Goal: Task Accomplishment & Management: Complete application form

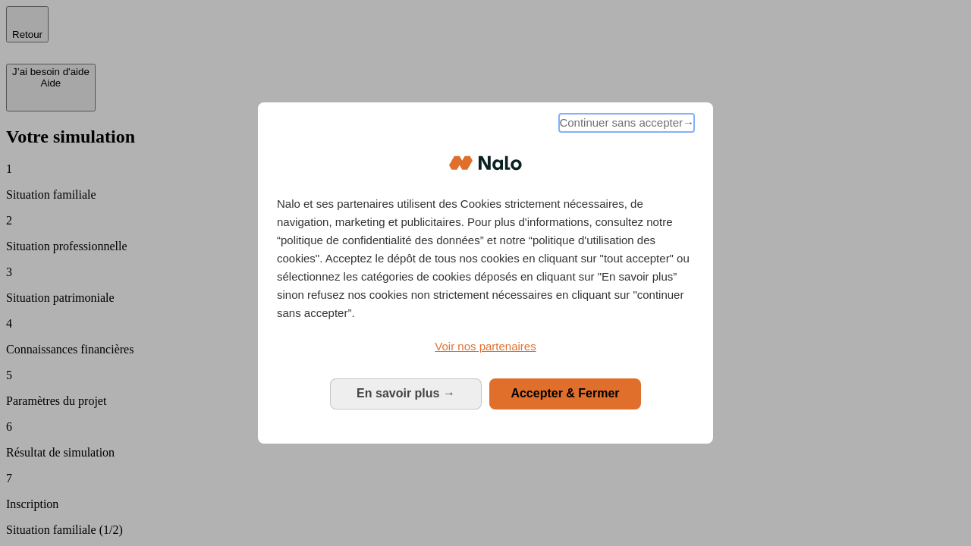
click at [625, 125] on span "Continuer sans accepter →" at bounding box center [626, 123] width 135 height 18
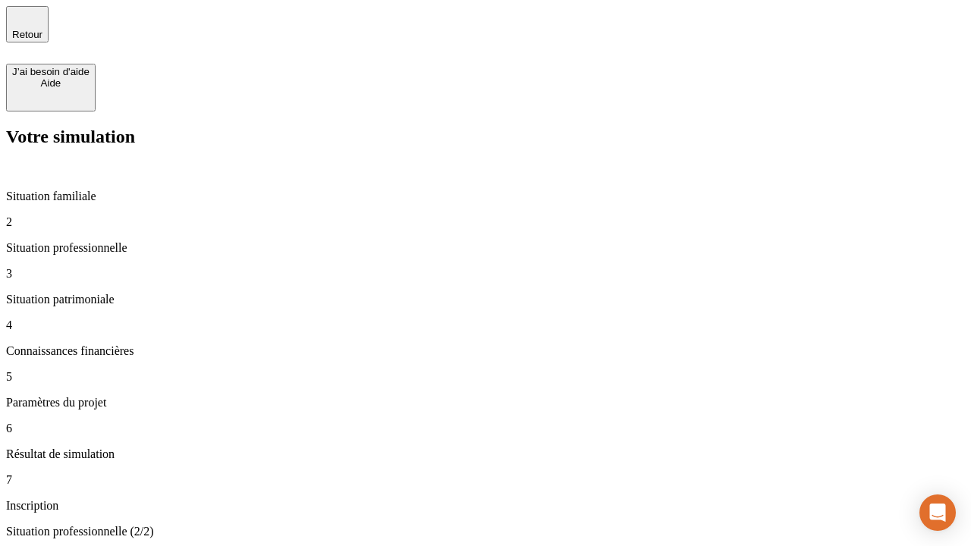
type input "30 000"
type input "1 000"
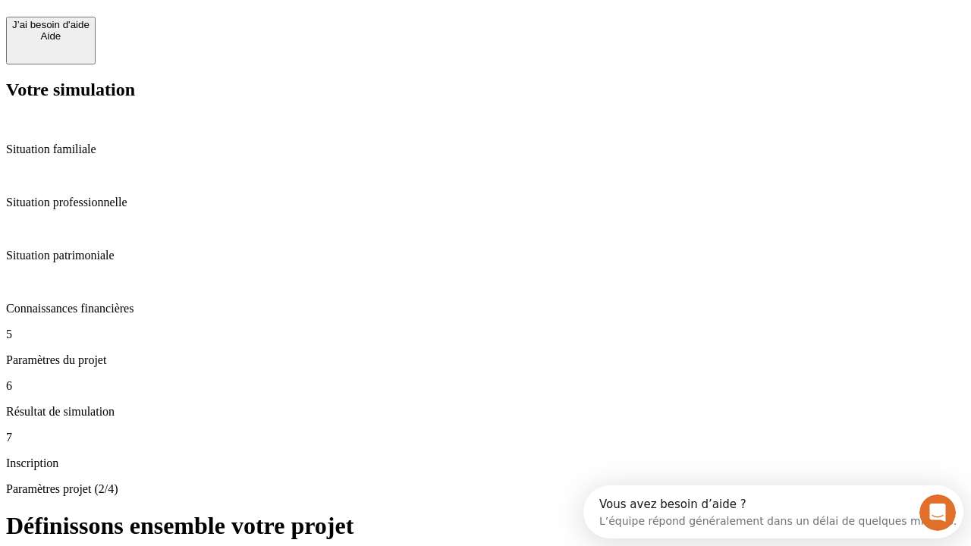
scroll to position [29, 0]
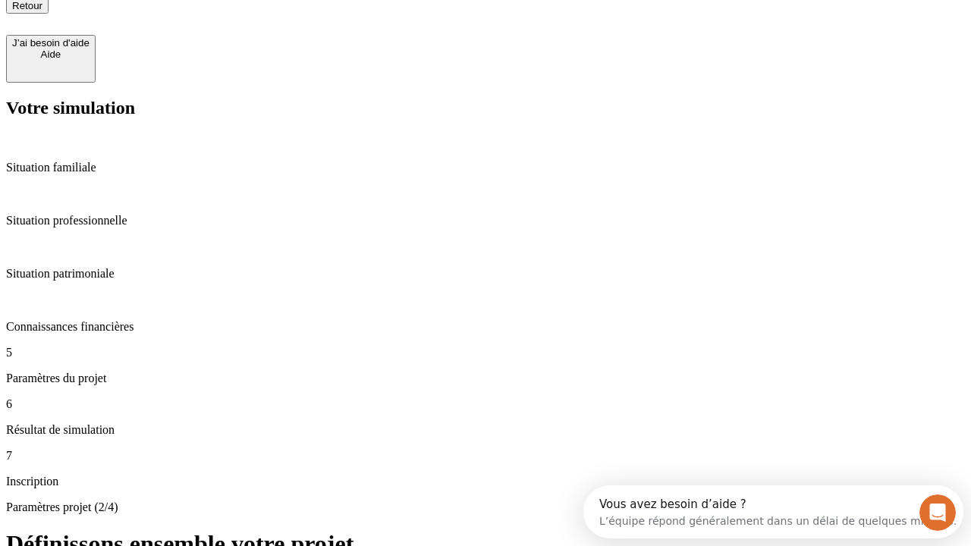
type input "40"
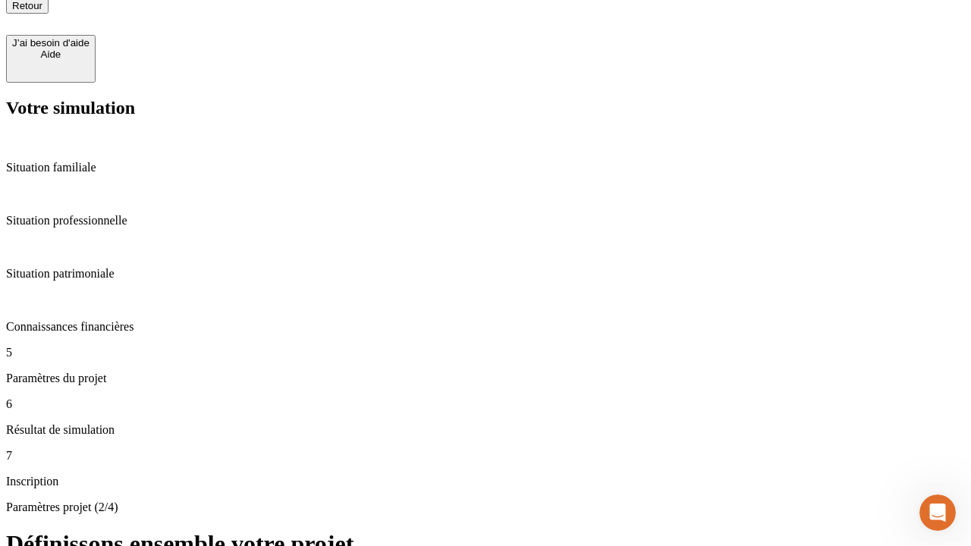
type input "64"
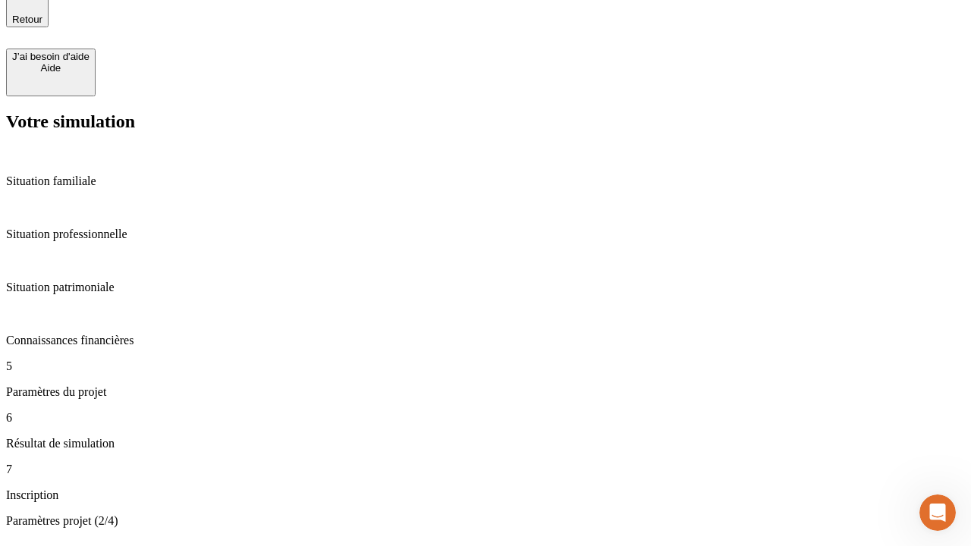
type input "200 000"
type input "640"
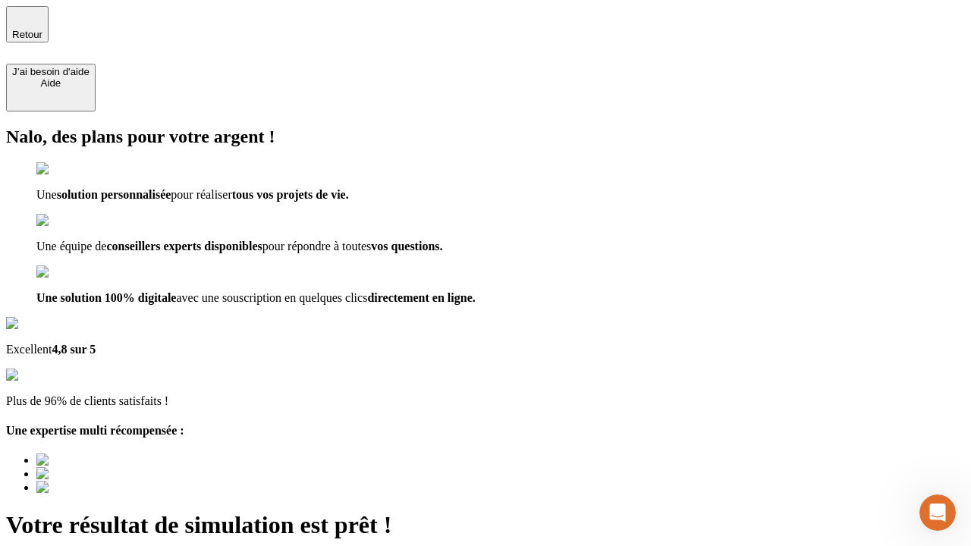
type input "[EMAIL_ADDRESS][DOMAIN_NAME]"
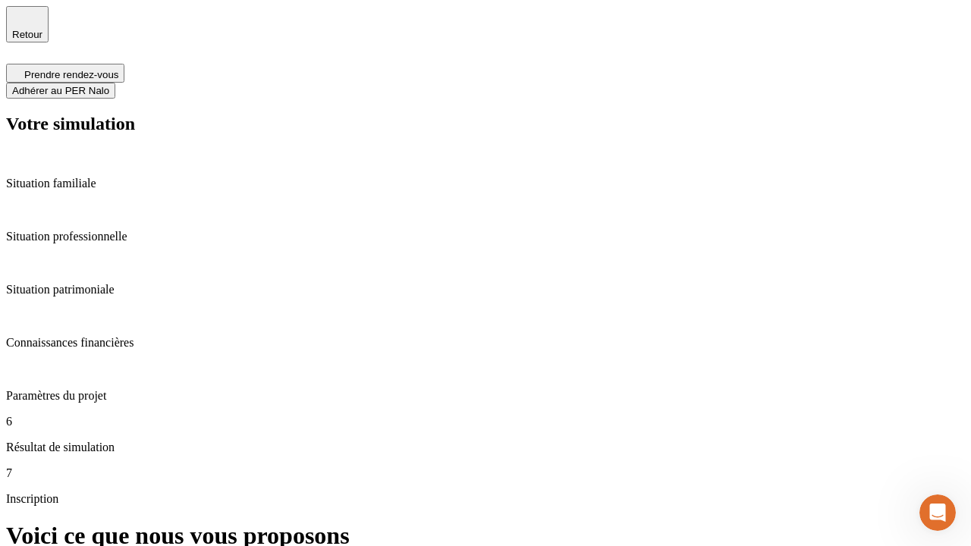
click at [109, 85] on span "Adhérer au PER Nalo" at bounding box center [60, 90] width 97 height 11
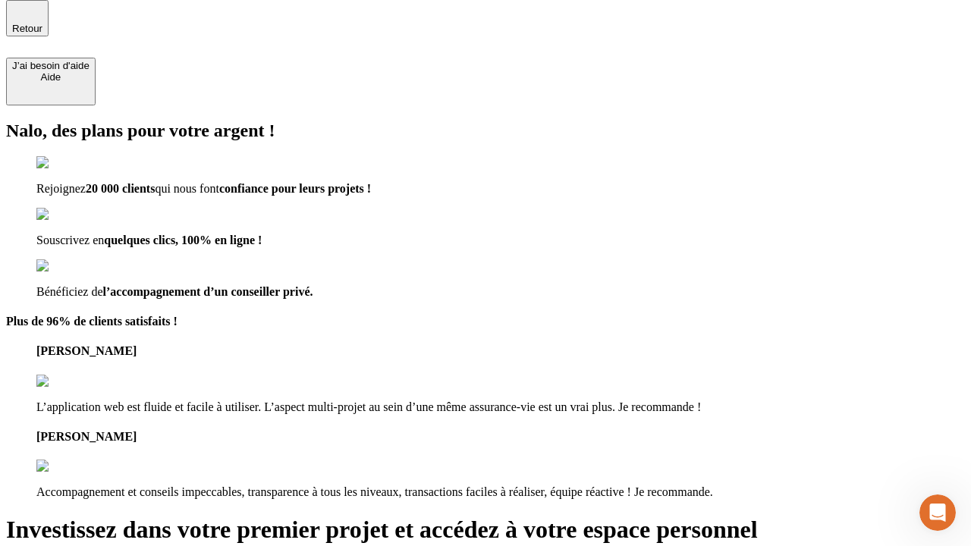
scroll to position [5, 0]
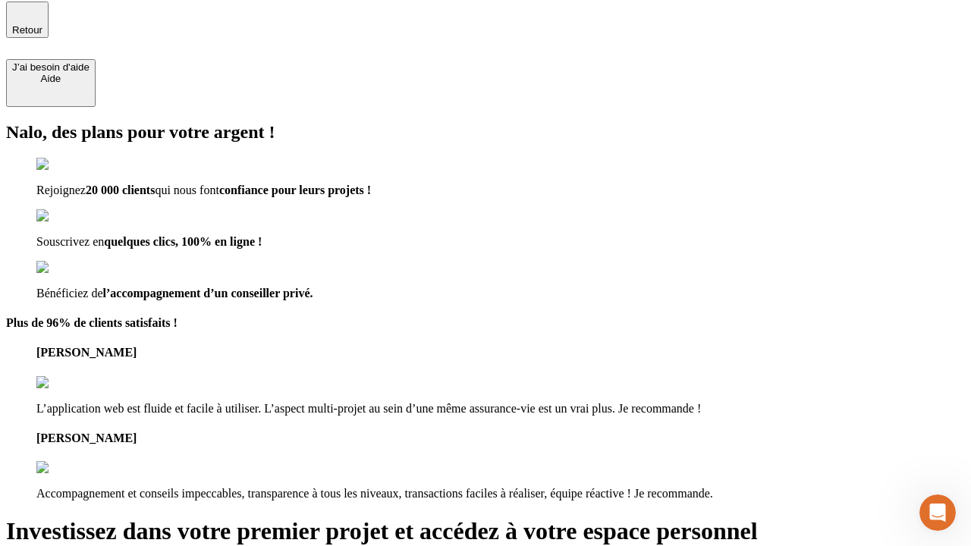
type input "[PERSON_NAME][EMAIL_ADDRESS][DOMAIN_NAME]"
